Goal: Book appointment/travel/reservation

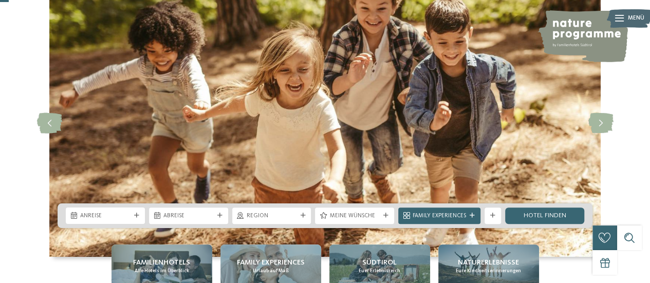
scroll to position [103, 0]
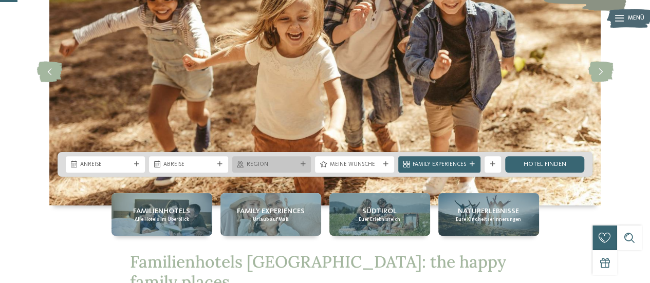
click at [261, 168] on span "Region" at bounding box center [272, 165] width 50 height 8
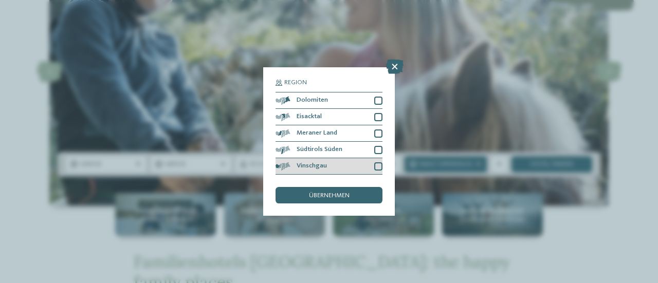
click at [290, 162] on div "Vinschgau" at bounding box center [329, 166] width 107 height 16
click at [309, 193] on span "übernehmen" at bounding box center [329, 196] width 41 height 7
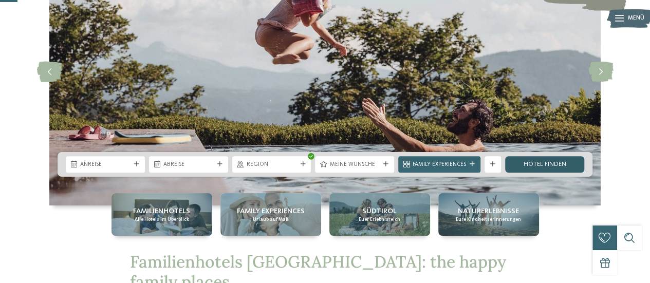
click at [536, 167] on link "Hotel finden" at bounding box center [544, 164] width 79 height 16
